Goal: Information Seeking & Learning: Learn about a topic

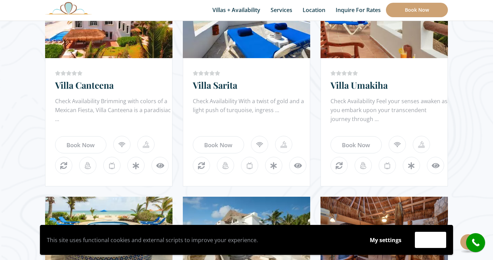
scroll to position [491, 0]
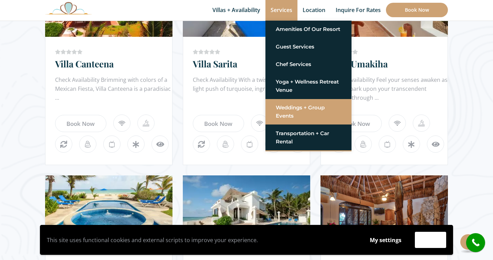
click at [291, 111] on link "Weddings + Group Events" at bounding box center [308, 112] width 65 height 21
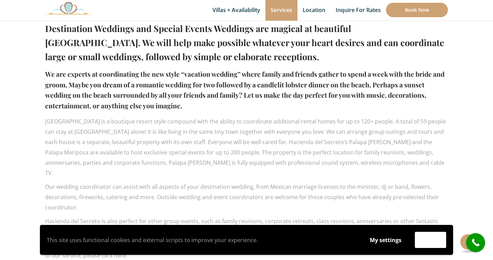
scroll to position [457, 0]
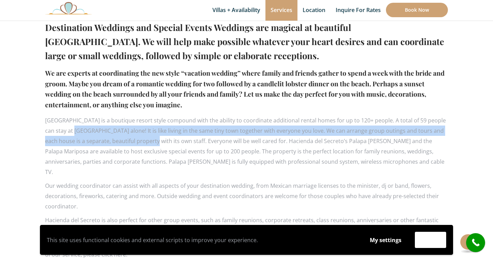
drag, startPoint x: 69, startPoint y: 127, endPoint x: 141, endPoint y: 132, distance: 72.5
click at [142, 132] on p "Hacienda del Secreto is a boutique resort style compound with the ability to co…" at bounding box center [246, 146] width 403 height 62
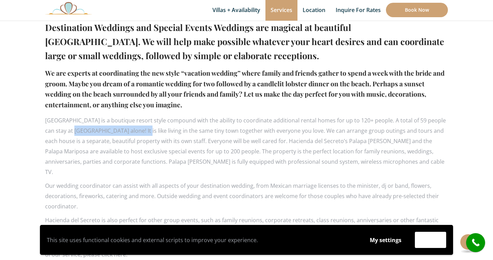
click at [141, 132] on p "Hacienda del Secreto is a boutique resort style compound with the ability to co…" at bounding box center [246, 146] width 403 height 62
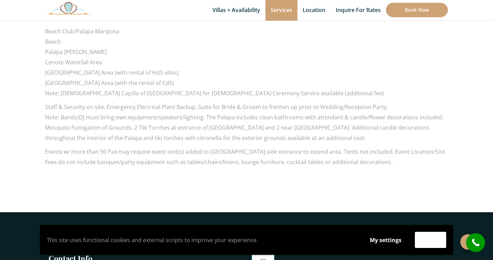
scroll to position [754, 0]
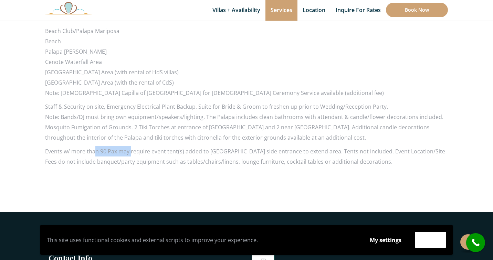
drag, startPoint x: 95, startPoint y: 138, endPoint x: 131, endPoint y: 138, distance: 35.5
click at [131, 146] on p "Events w/ more than 90 Pax may require event tent(s) added to Palapa beach side…" at bounding box center [246, 156] width 403 height 21
drag, startPoint x: 137, startPoint y: 139, endPoint x: 185, endPoint y: 139, distance: 47.9
click at [186, 146] on p "Events w/ more than 90 Pax may require event tent(s) added to Palapa beach side…" at bounding box center [246, 156] width 403 height 21
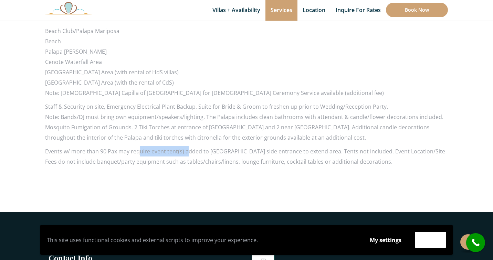
click at [185, 146] on p "Events w/ more than 90 Pax may require event tent(s) added to Palapa beach side…" at bounding box center [246, 156] width 403 height 21
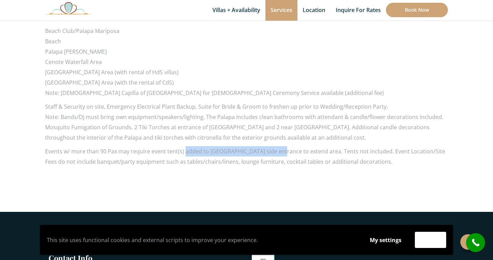
drag, startPoint x: 185, startPoint y: 139, endPoint x: 255, endPoint y: 140, distance: 69.6
click at [255, 146] on p "Events w/ more than 90 Pax may require event tent(s) added to Palapa beach side…" at bounding box center [246, 156] width 403 height 21
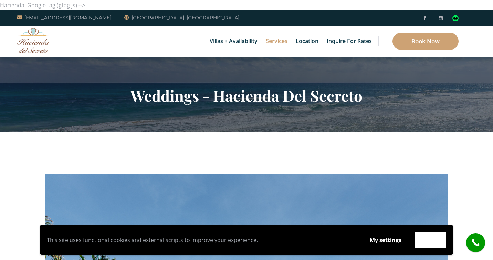
scroll to position [0, 0]
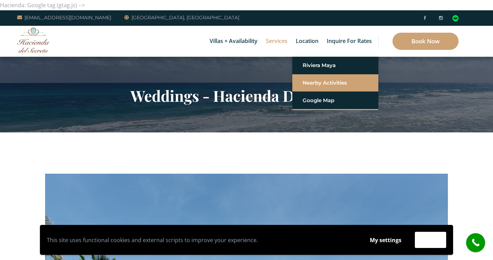
click at [318, 84] on link "Nearby Activities" at bounding box center [335, 83] width 65 height 12
